Goal: Task Accomplishment & Management: Use online tool/utility

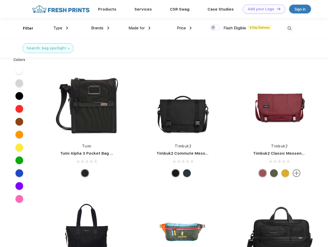
scroll to position [0, 0]
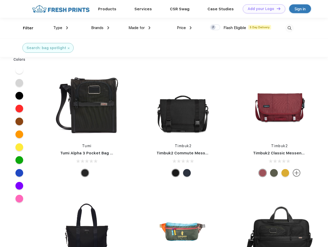
click at [262, 9] on link "Add your Logo Design Tool" at bounding box center [264, 8] width 42 height 9
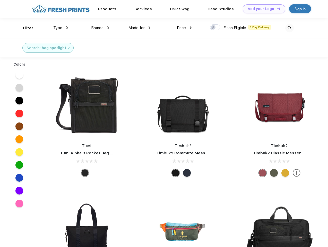
click at [0, 0] on div "Design Tool" at bounding box center [0, 0] width 0 height 0
click at [276, 8] on link "Add your Logo Design Tool" at bounding box center [264, 8] width 42 height 9
click at [25, 28] on div "Filter" at bounding box center [28, 28] width 11 height 6
click at [61, 28] on span "Type" at bounding box center [57, 27] width 9 height 5
click at [100, 28] on span "Brands" at bounding box center [97, 27] width 12 height 5
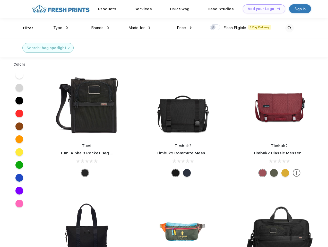
click at [140, 28] on span "Made for" at bounding box center [136, 27] width 16 height 5
click at [184, 28] on span "Price" at bounding box center [181, 27] width 9 height 5
click at [215, 28] on div at bounding box center [215, 27] width 10 height 6
click at [213, 28] on input "checkbox" at bounding box center [211, 25] width 3 height 3
click at [289, 28] on img at bounding box center [289, 28] width 8 height 8
